Goal: Find specific page/section: Find specific page/section

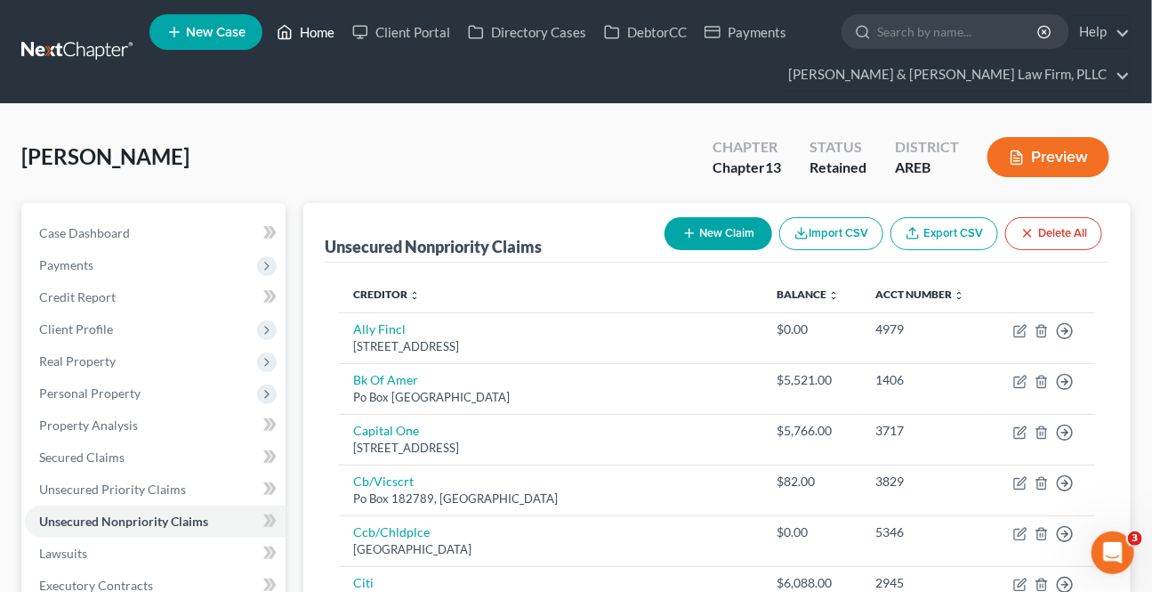
click at [298, 23] on link "Home" at bounding box center [306, 32] width 76 height 32
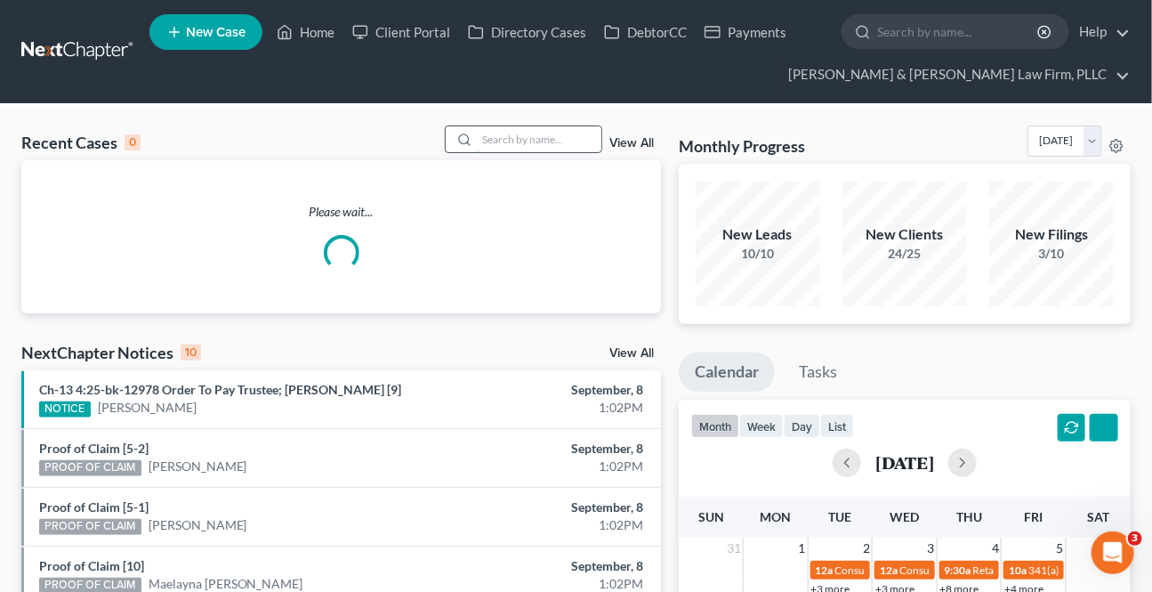
click at [480, 147] on input "search" at bounding box center [539, 139] width 125 height 26
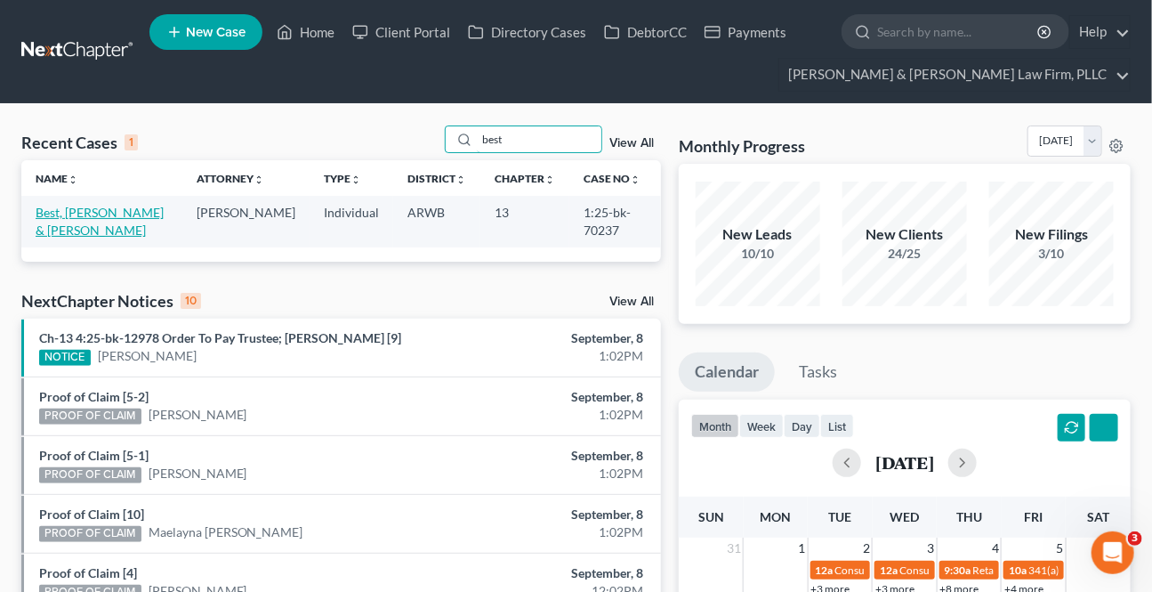
type input "best"
click at [96, 218] on link "Best, [PERSON_NAME] & [PERSON_NAME]" at bounding box center [100, 221] width 128 height 33
select select "1"
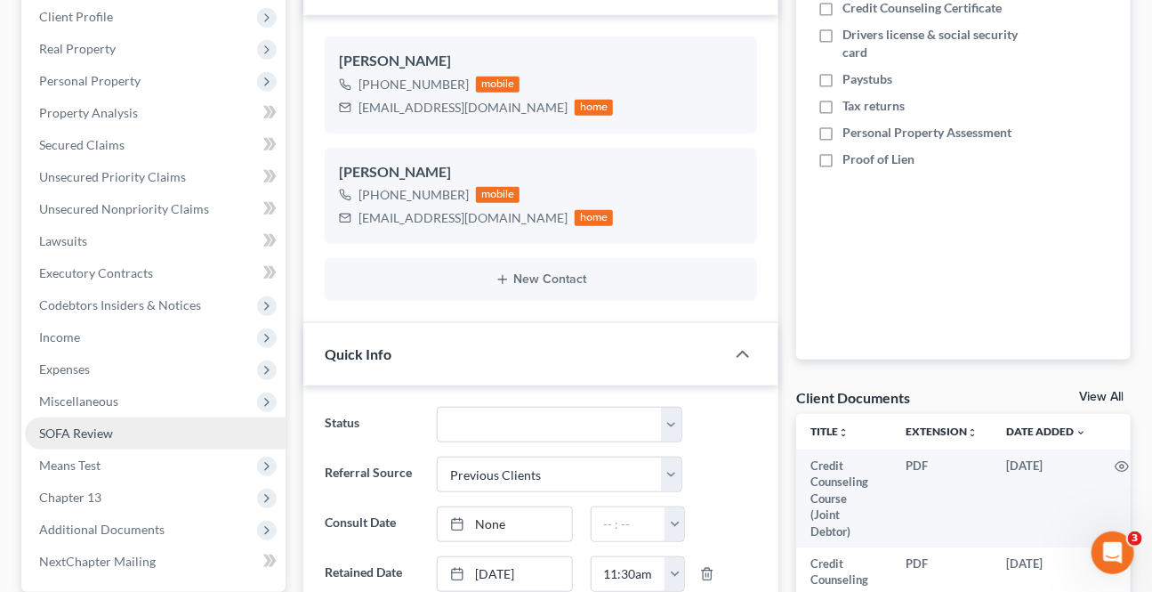
scroll to position [404, 0]
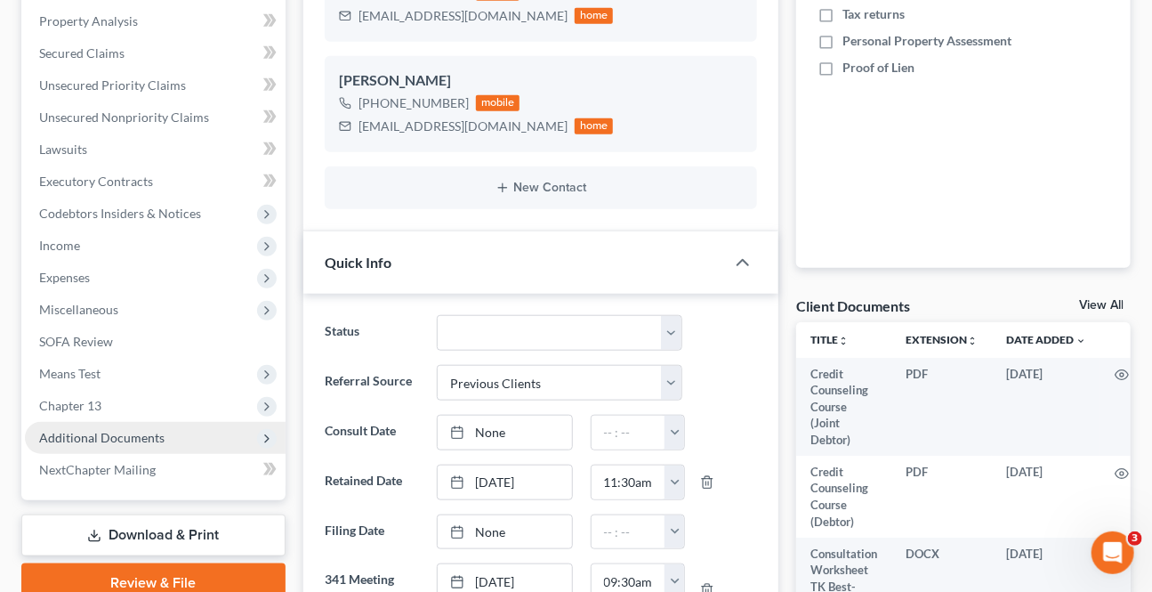
click at [149, 432] on span "Additional Documents" at bounding box center [101, 437] width 125 height 15
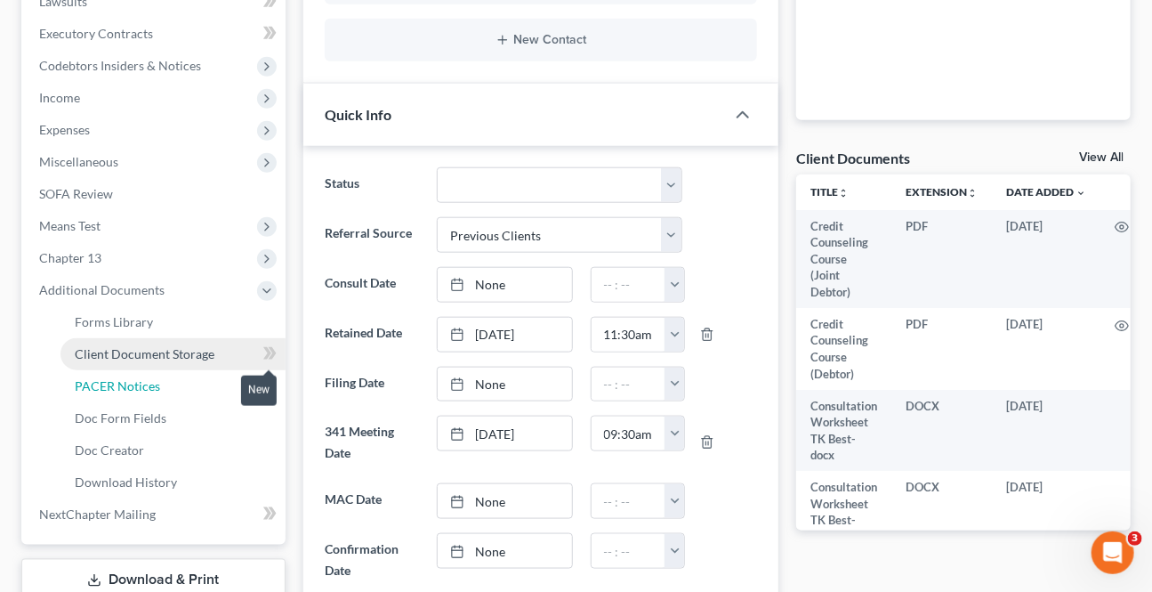
scroll to position [566, 0]
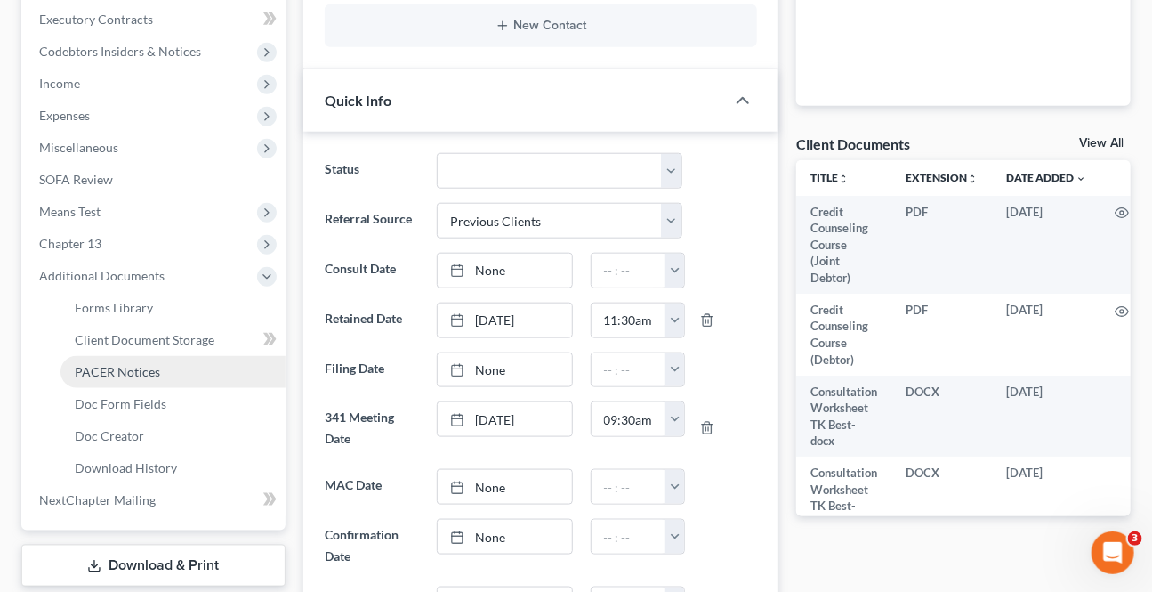
click at [151, 367] on span "PACER Notices" at bounding box center [117, 371] width 85 height 15
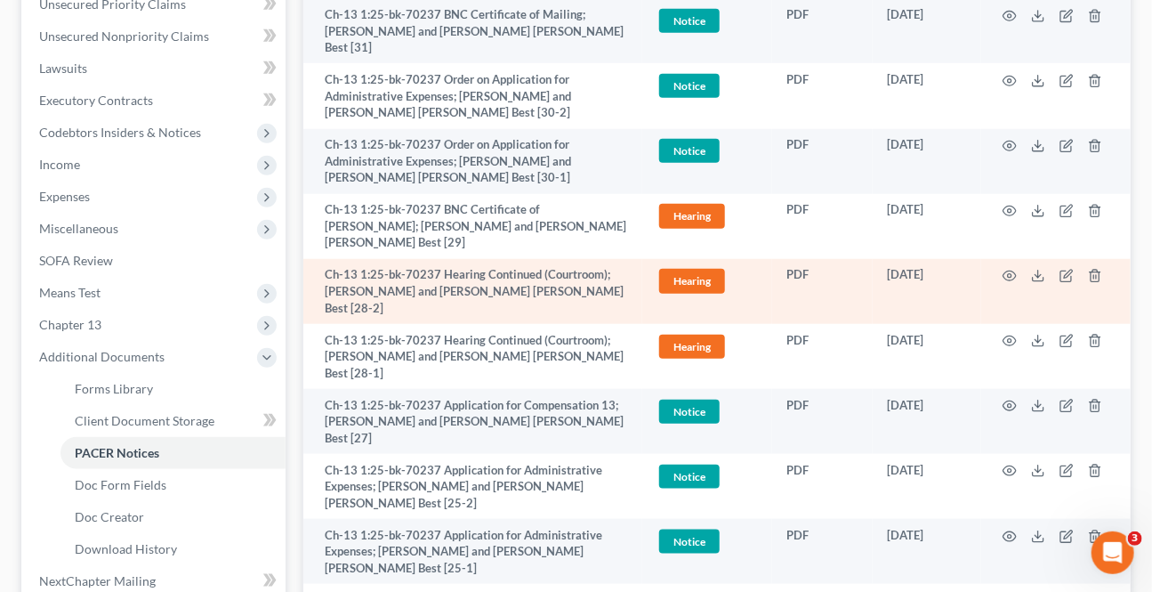
scroll to position [647, 0]
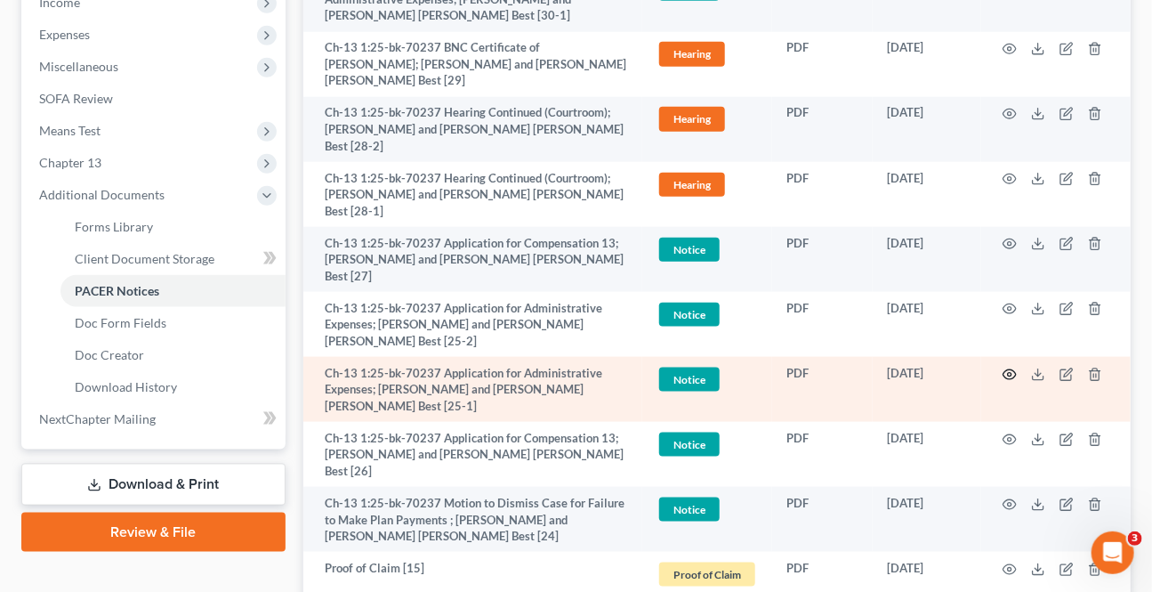
click at [1008, 368] on icon "button" at bounding box center [1010, 375] width 14 height 14
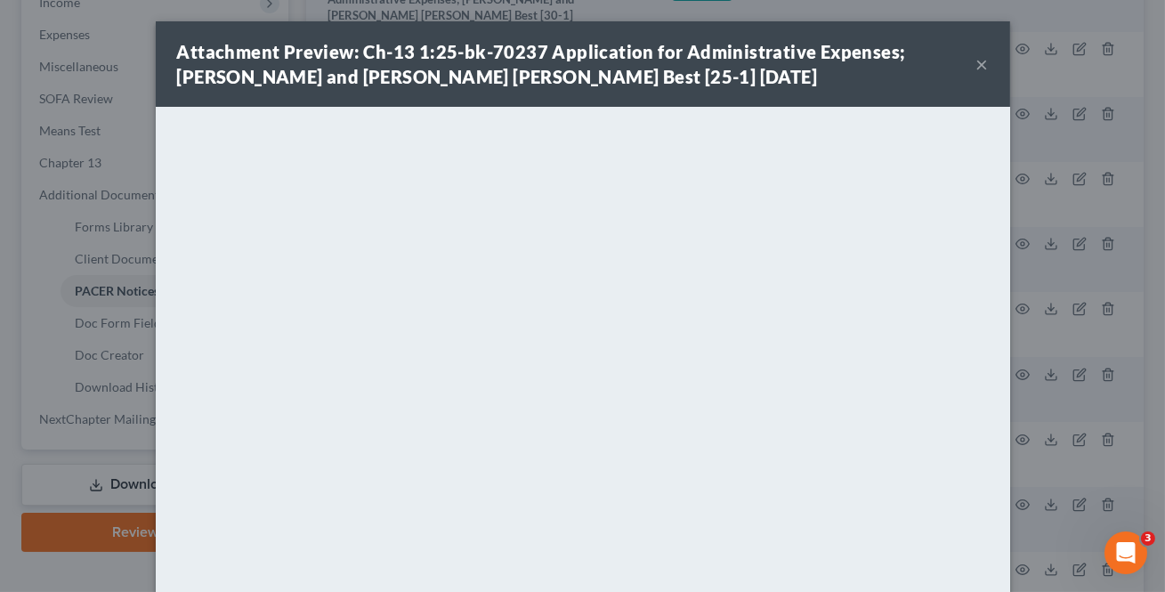
click at [976, 62] on button "×" at bounding box center [982, 63] width 12 height 21
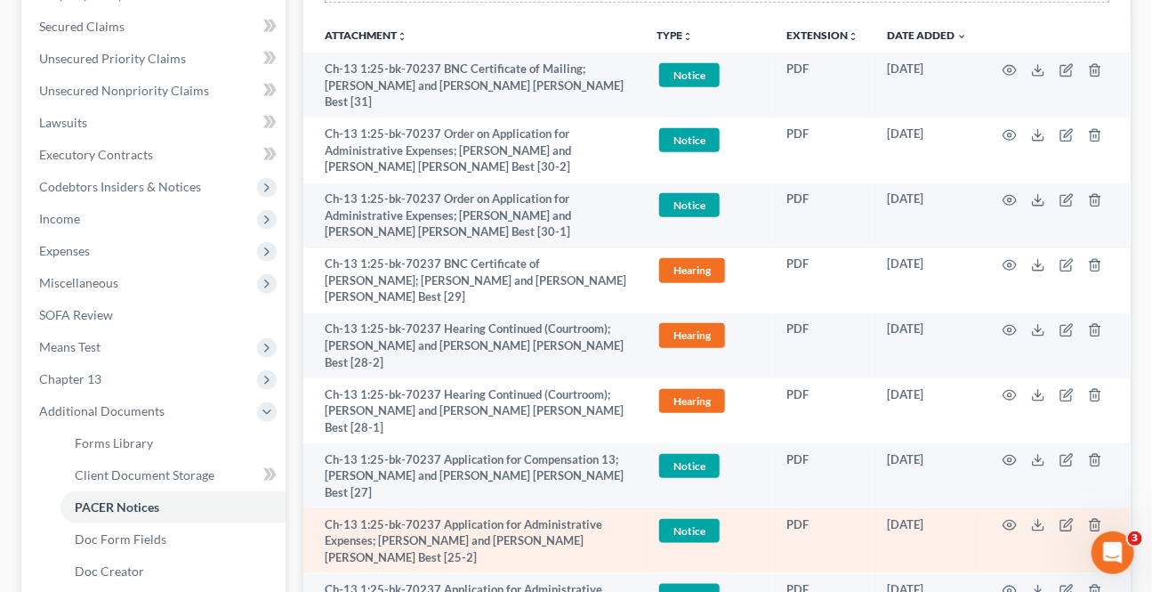
scroll to position [323, 0]
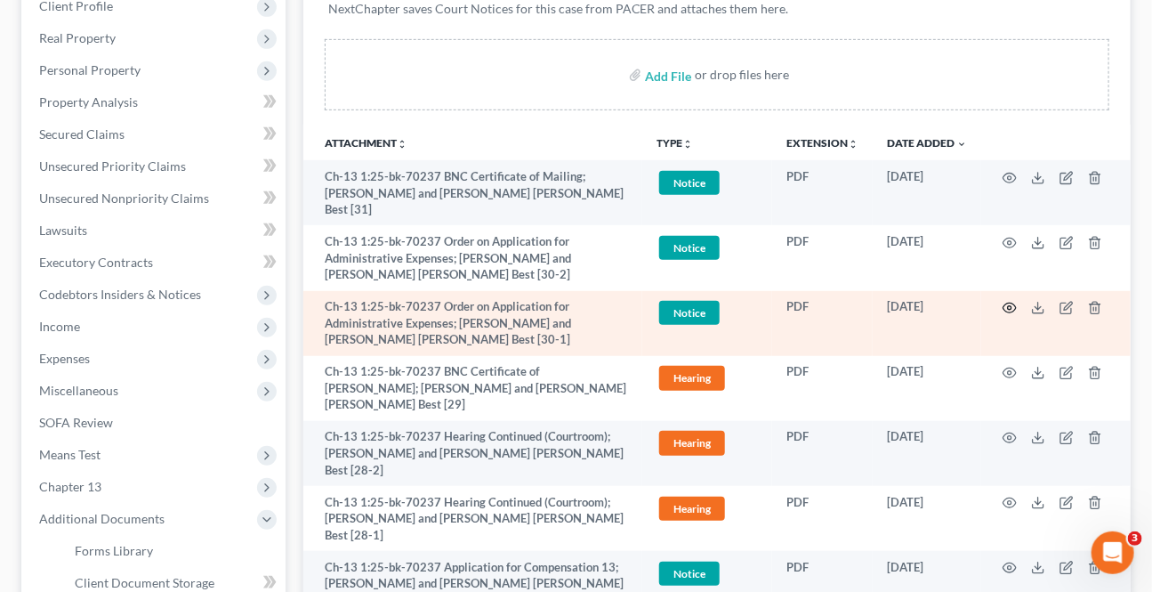
click at [1006, 303] on icon "button" at bounding box center [1010, 308] width 13 height 10
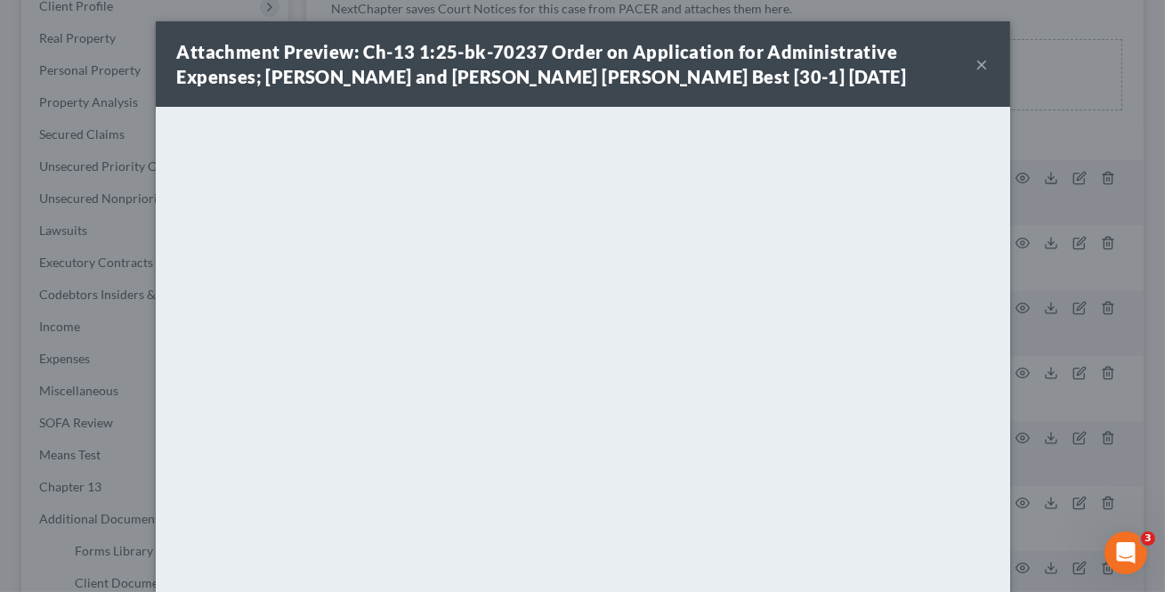
click at [976, 62] on button "×" at bounding box center [982, 63] width 12 height 21
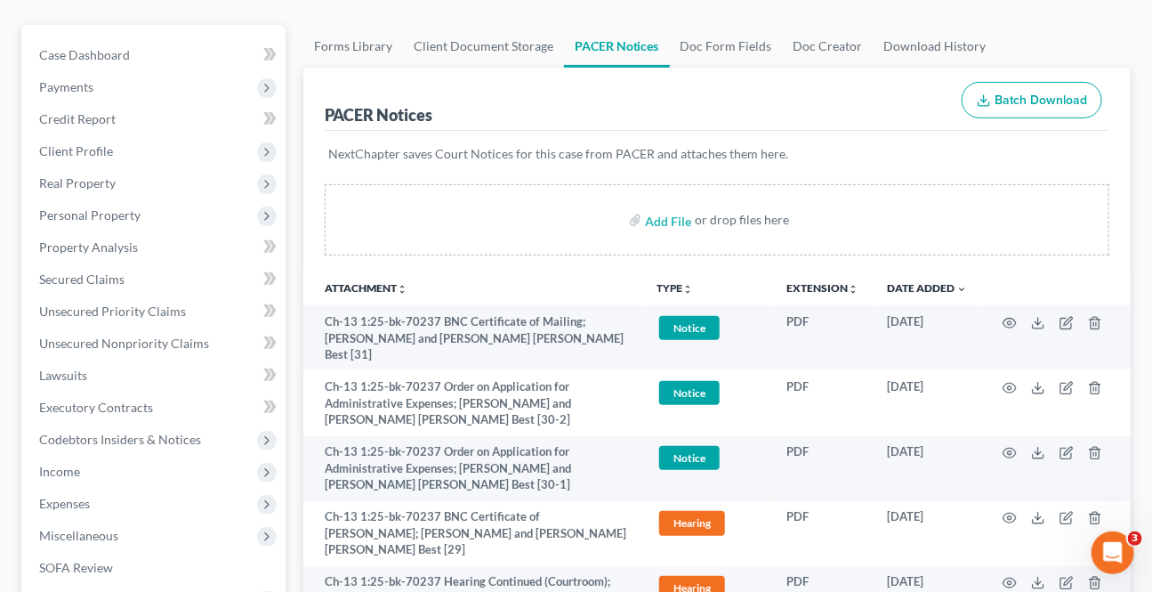
scroll to position [0, 0]
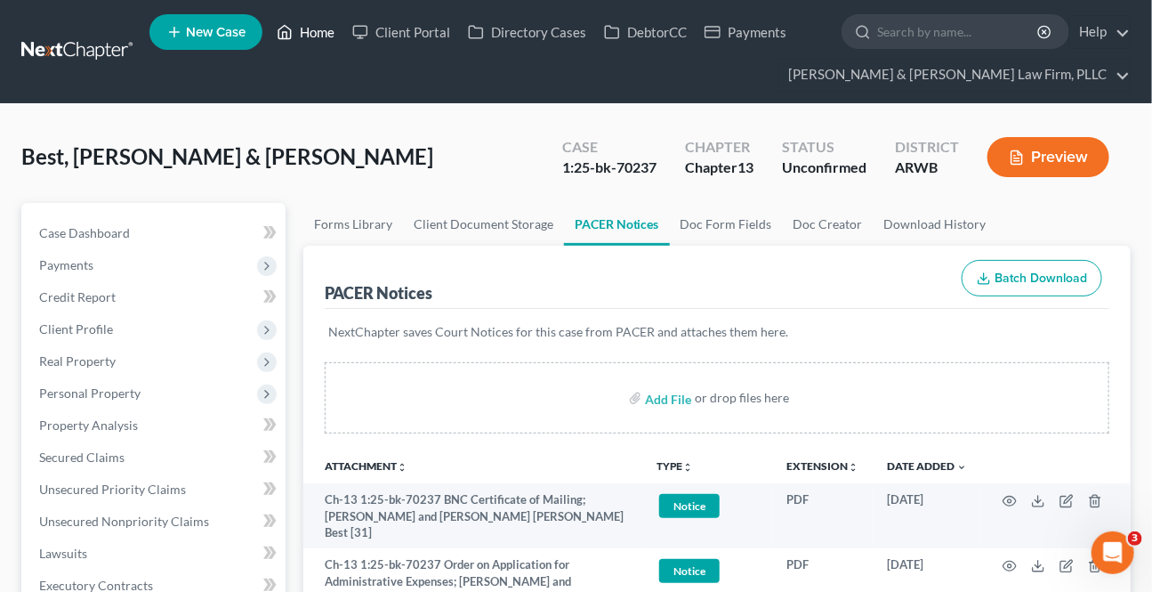
click at [318, 37] on link "Home" at bounding box center [306, 32] width 76 height 32
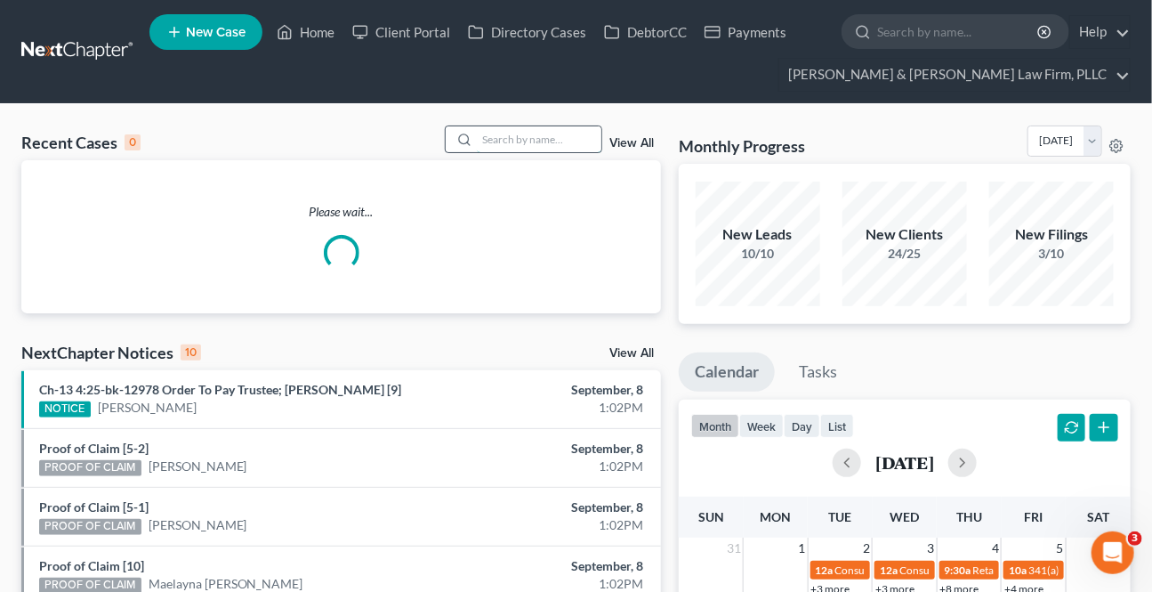
click at [539, 126] on input "search" at bounding box center [539, 139] width 125 height 26
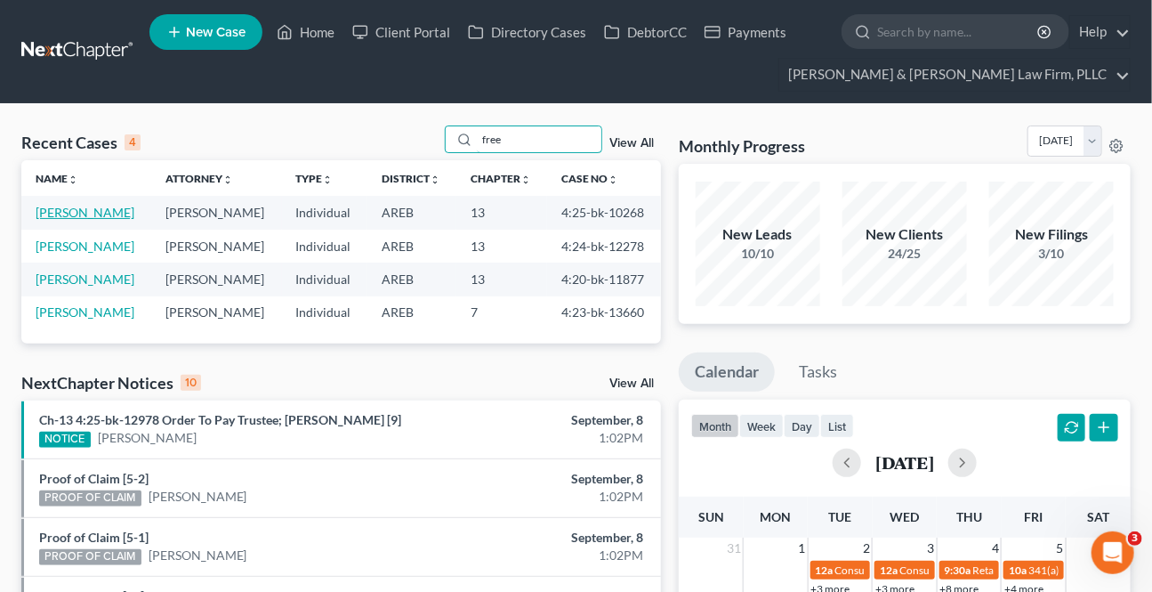
type input "free"
click at [79, 215] on link "[PERSON_NAME]" at bounding box center [85, 212] width 99 height 15
select select "6"
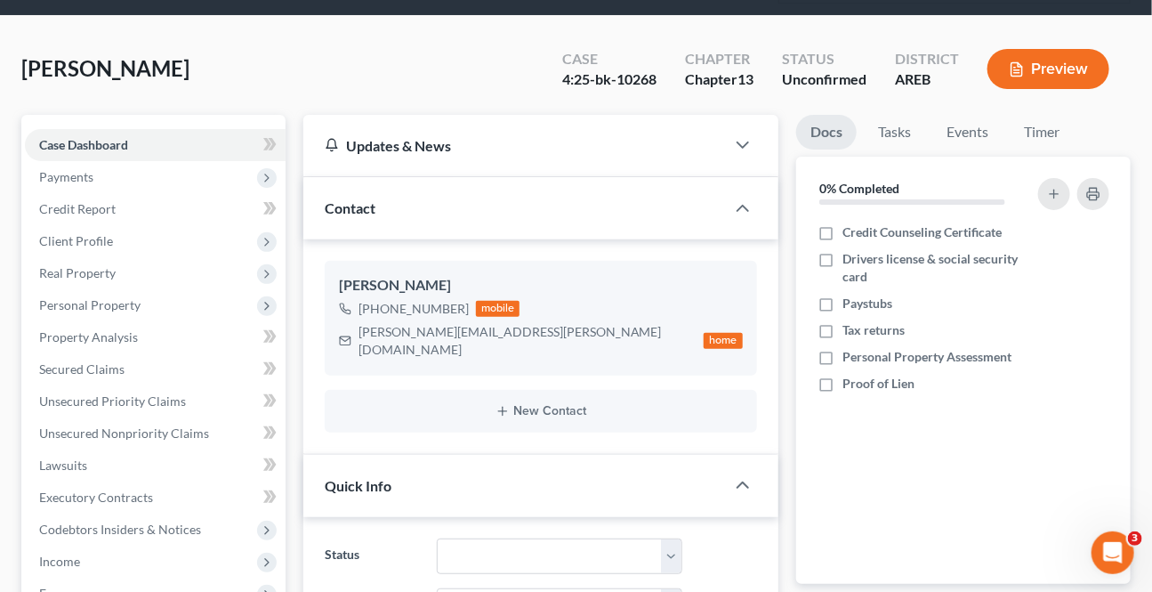
scroll to position [404, 0]
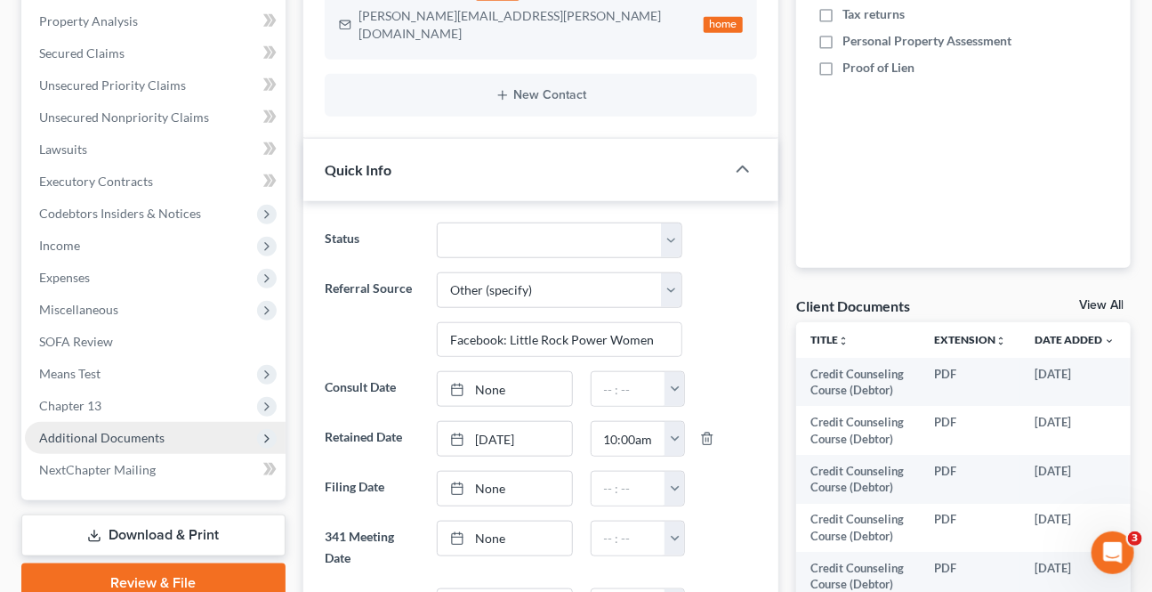
click at [133, 440] on span "Additional Documents" at bounding box center [101, 437] width 125 height 15
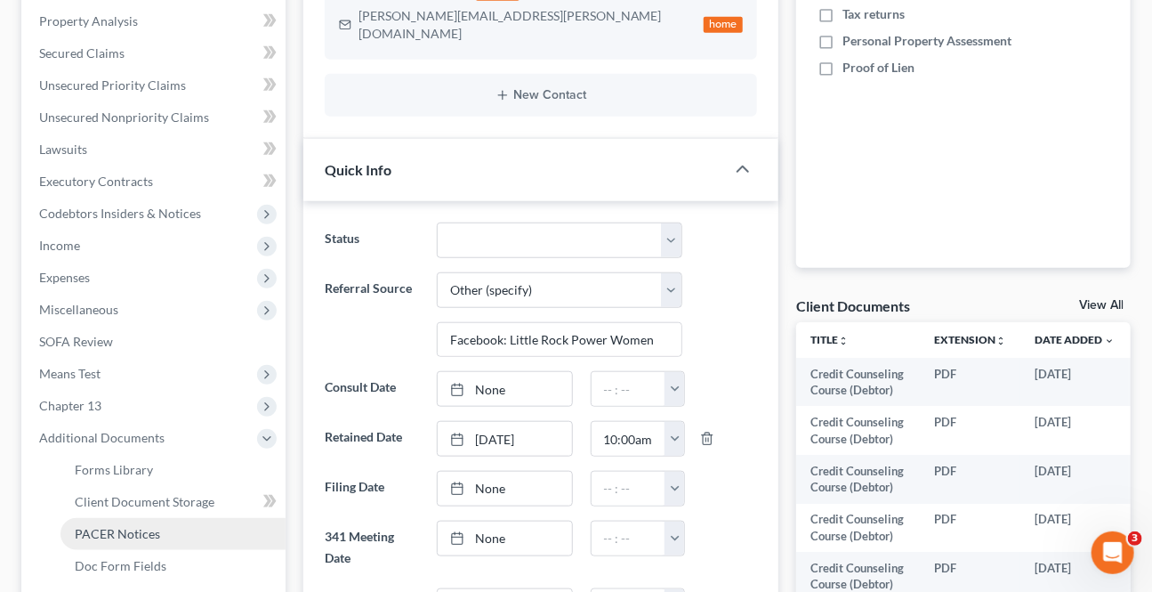
click at [144, 536] on span "PACER Notices" at bounding box center [117, 533] width 85 height 15
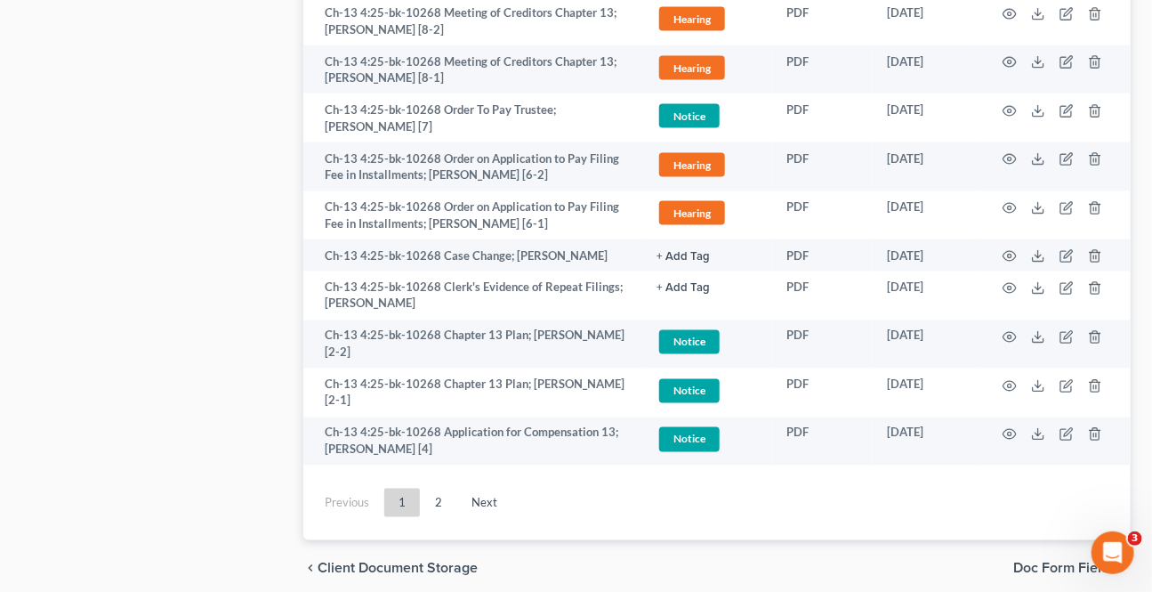
scroll to position [3599, 0]
